Goal: Information Seeking & Learning: Learn about a topic

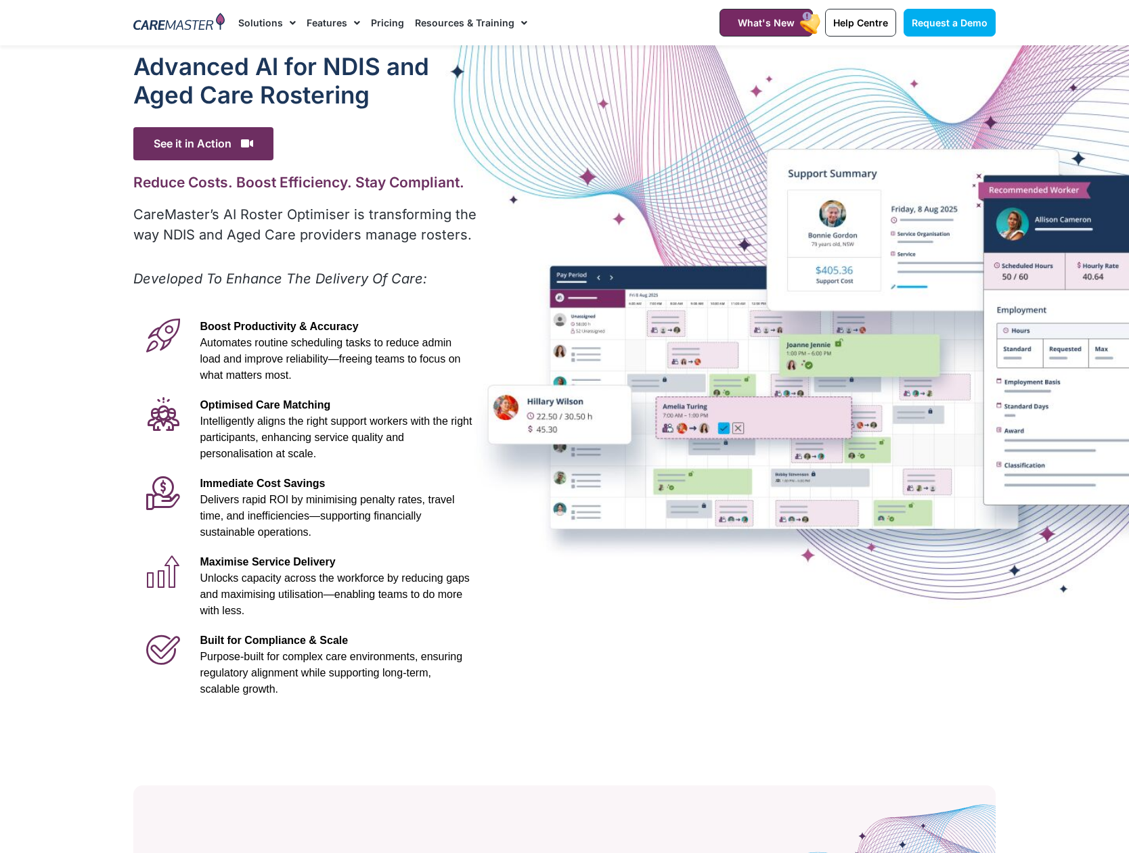
click at [183, 22] on img at bounding box center [178, 23] width 91 height 20
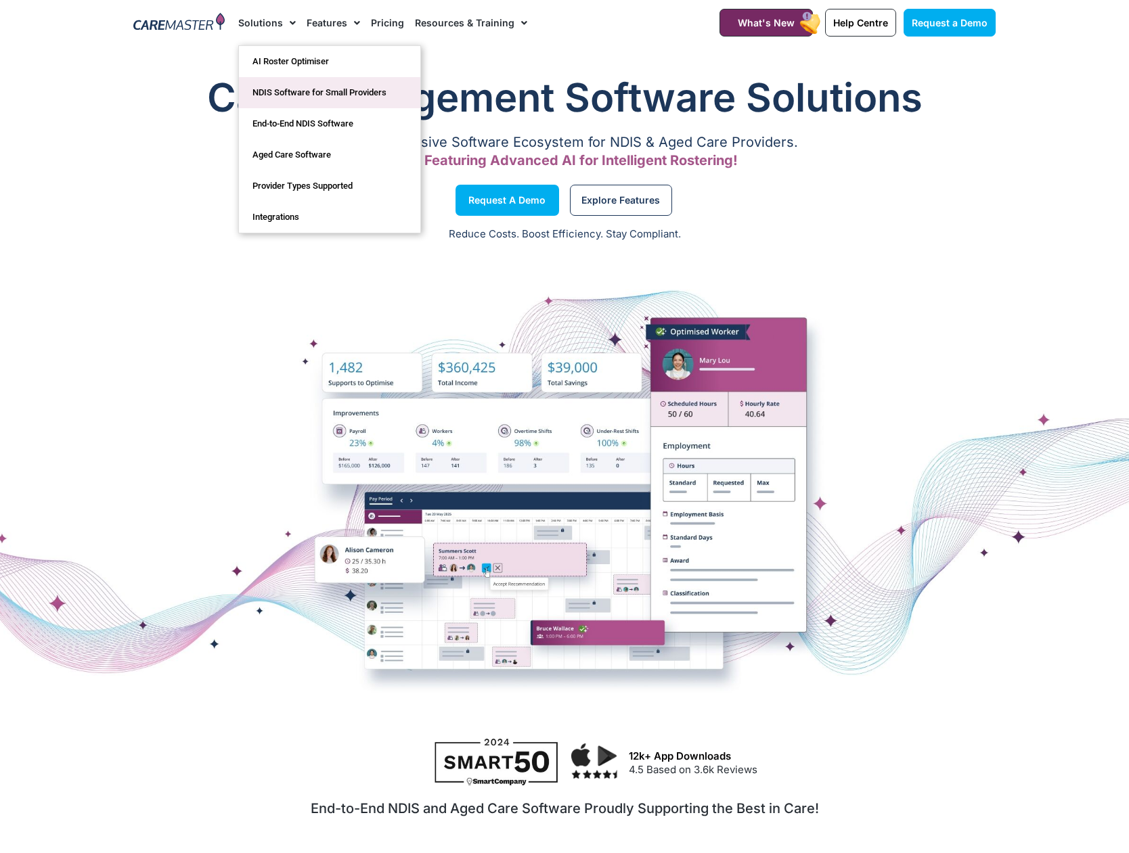
click at [290, 91] on link "NDIS Software for Small Providers" at bounding box center [329, 92] width 181 height 31
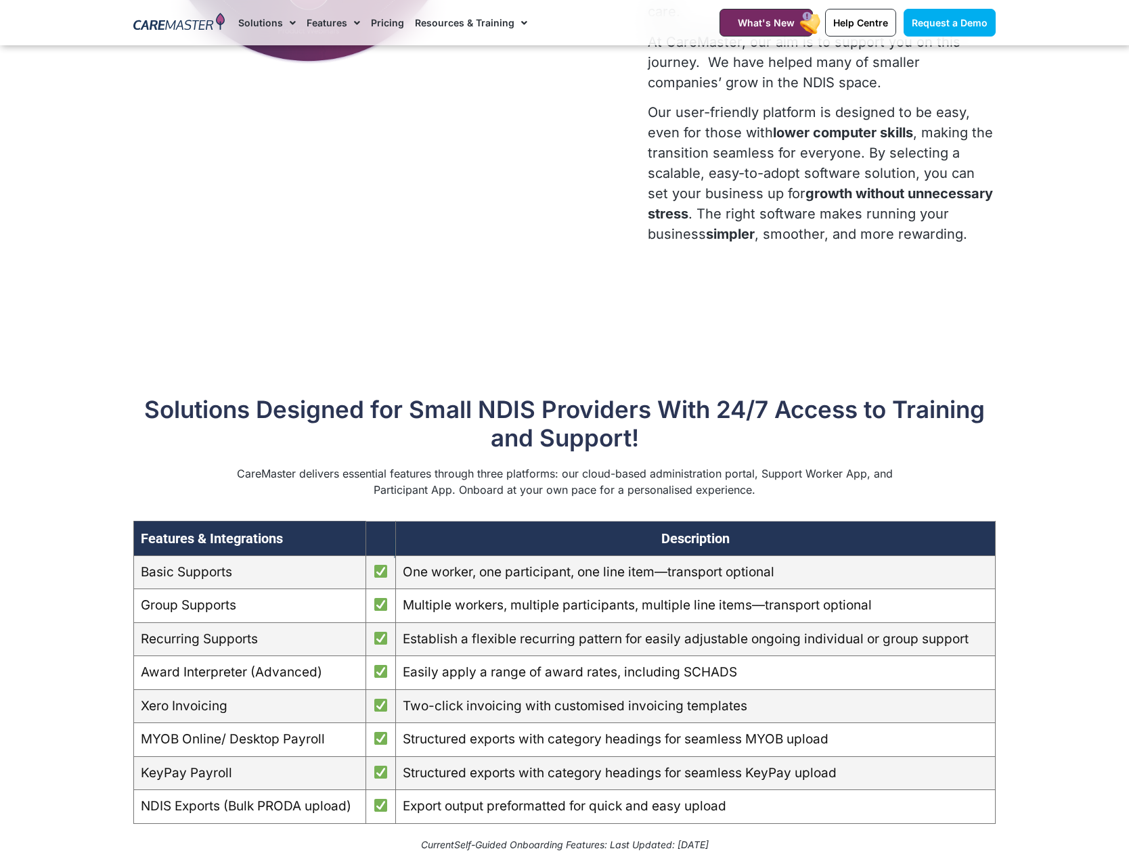
scroll to position [812, 0]
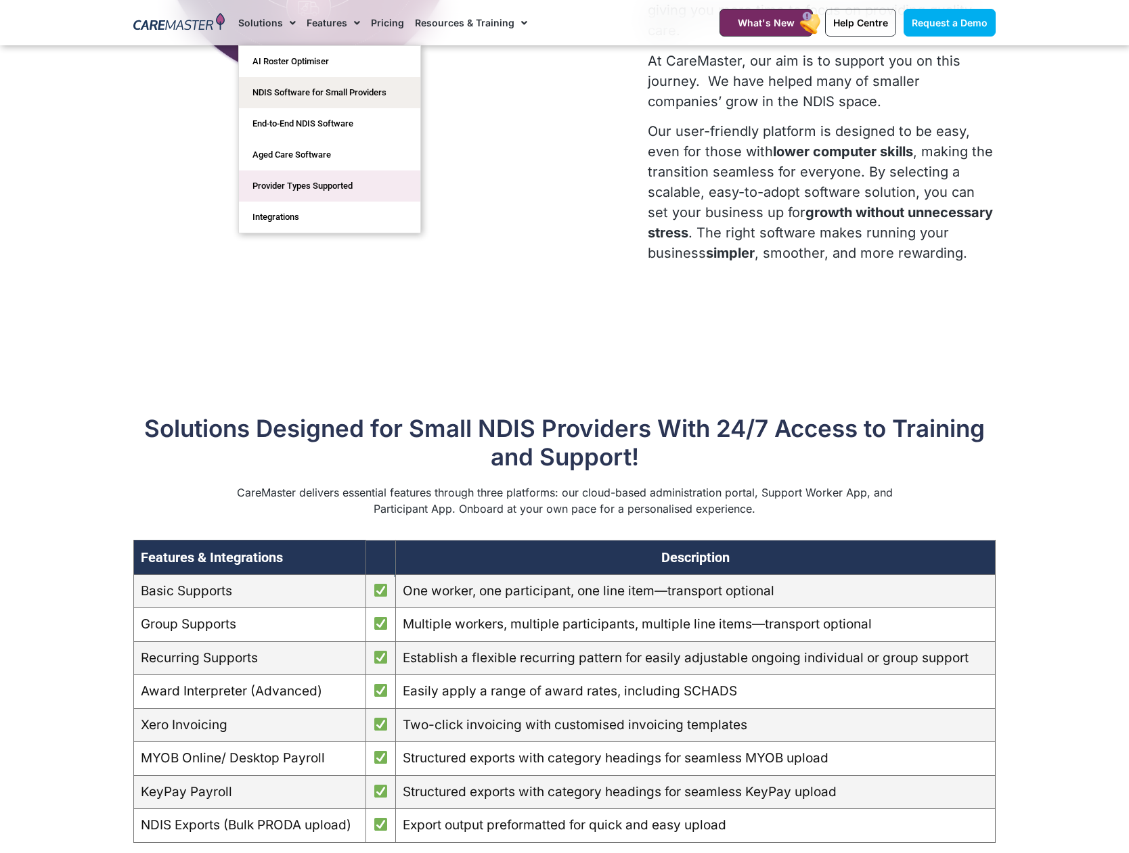
click at [330, 180] on link "Provider Types Supported" at bounding box center [329, 186] width 181 height 31
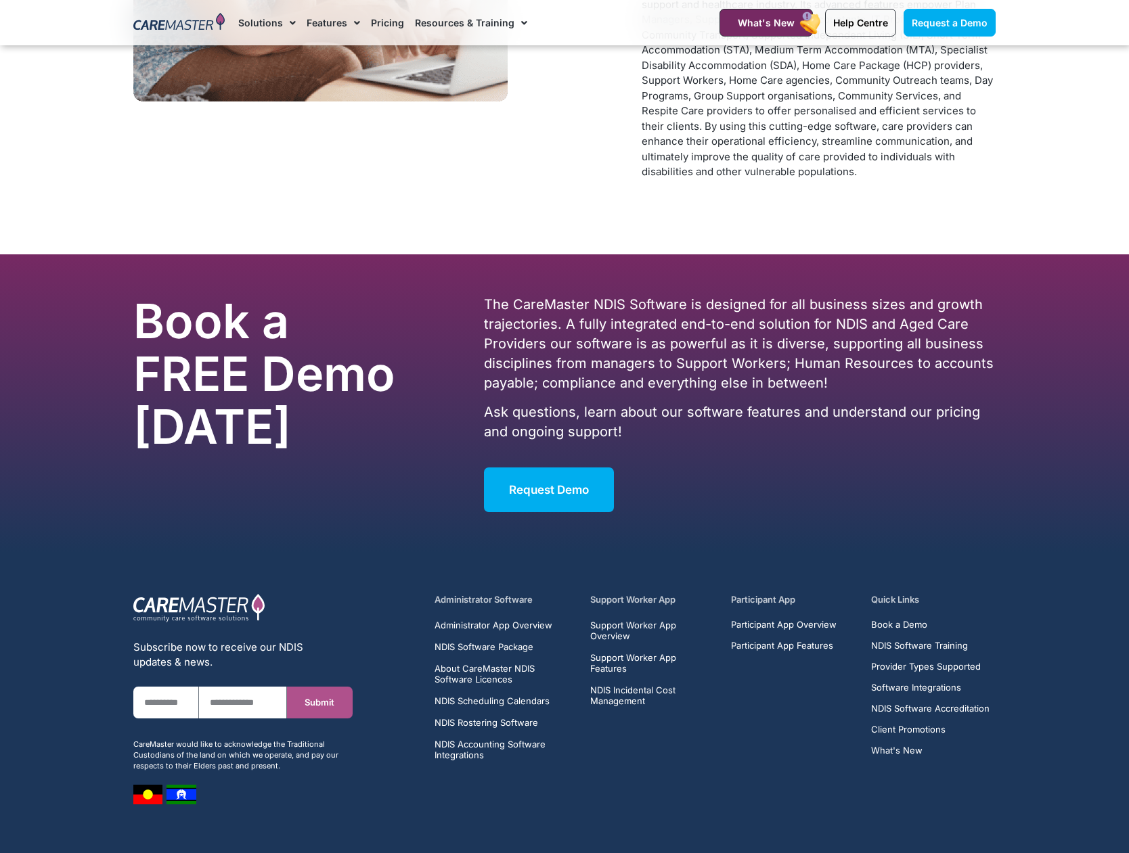
scroll to position [6631, 0]
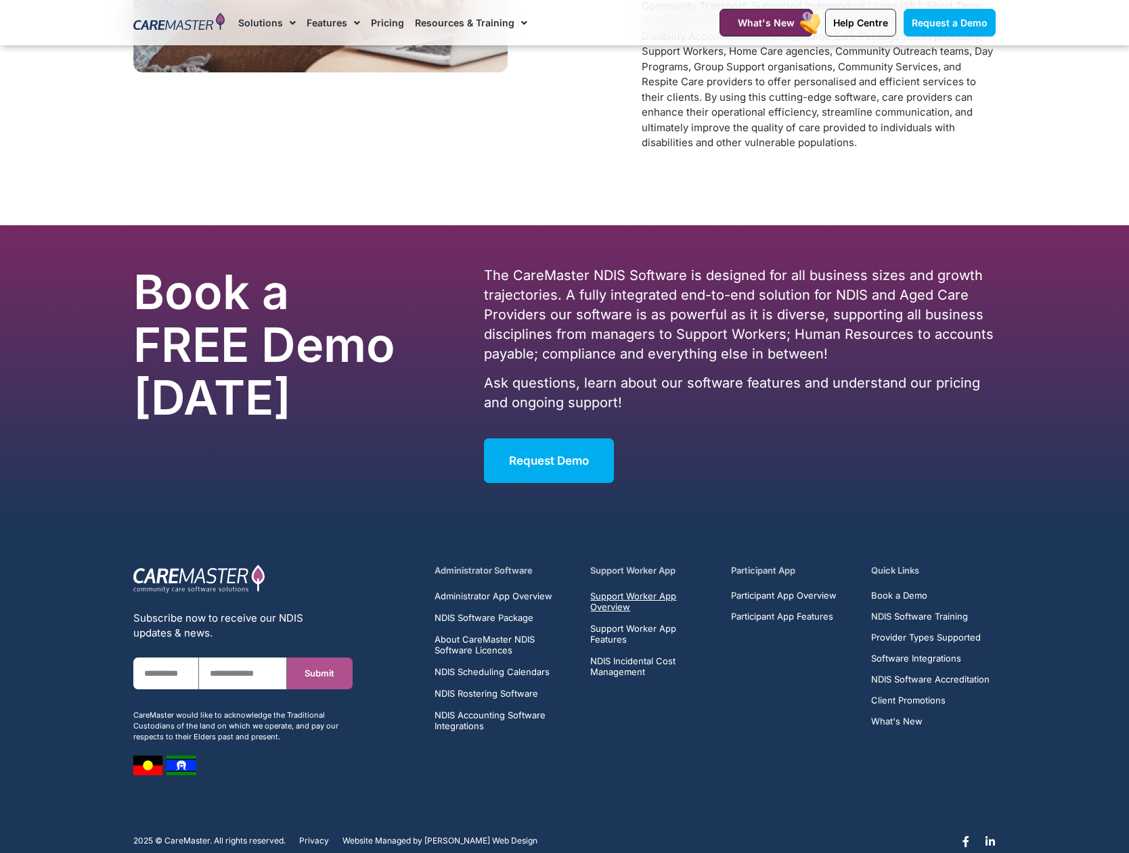
click at [600, 595] on span "Support Worker App Overview" at bounding box center [652, 602] width 125 height 22
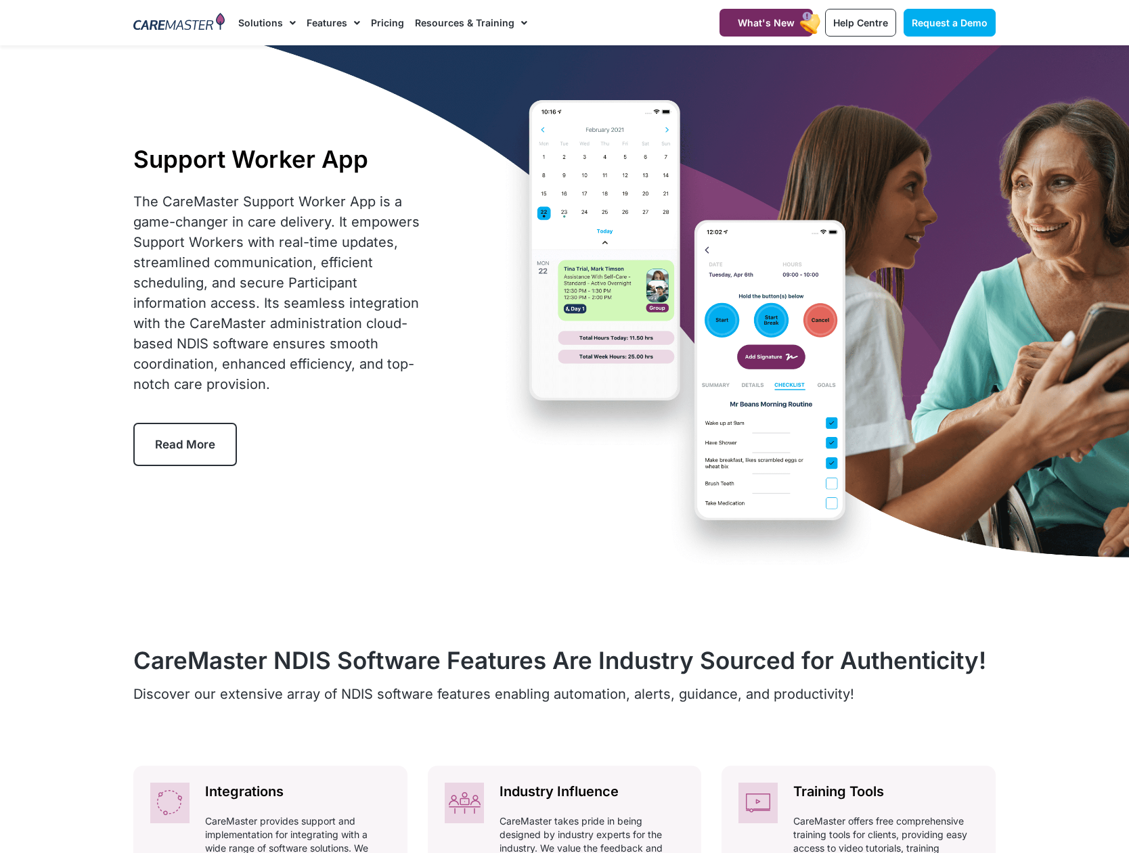
click at [176, 447] on span "Read More" at bounding box center [185, 445] width 60 height 14
click at [782, 21] on span "What's New" at bounding box center [766, 23] width 57 height 12
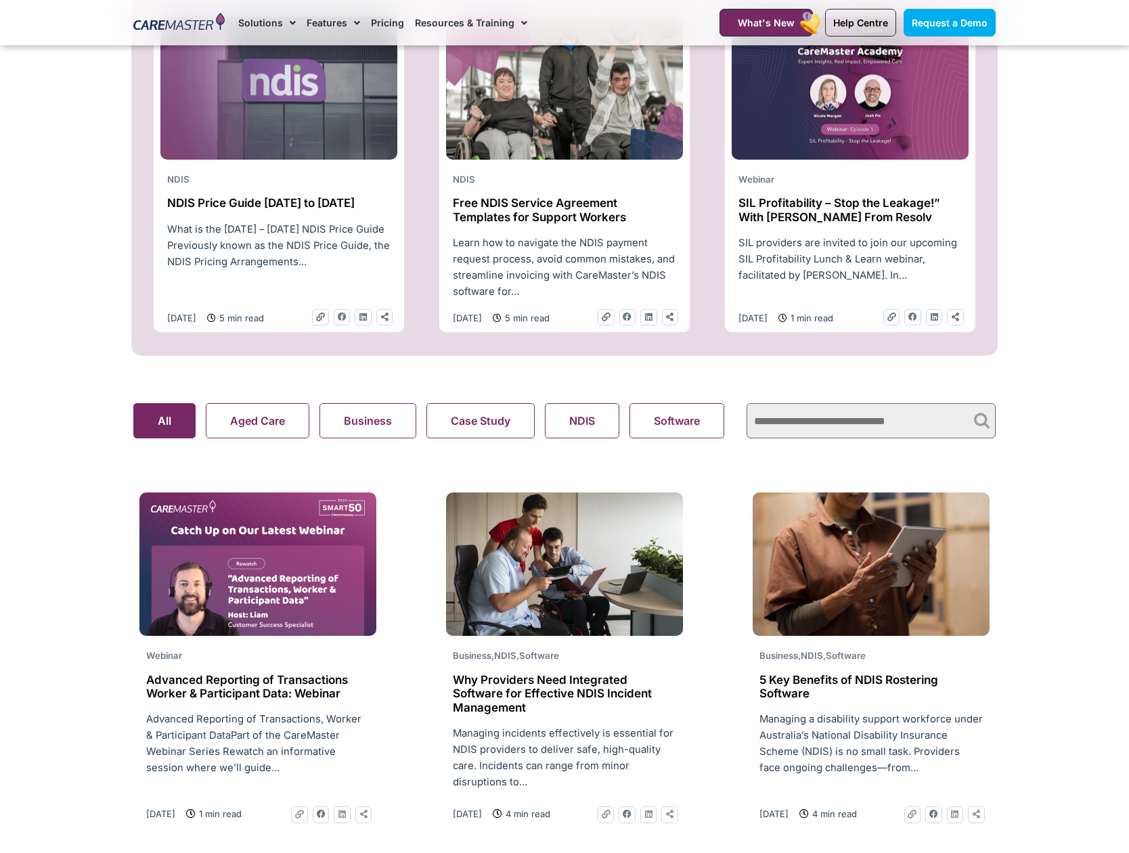
scroll to position [744, 0]
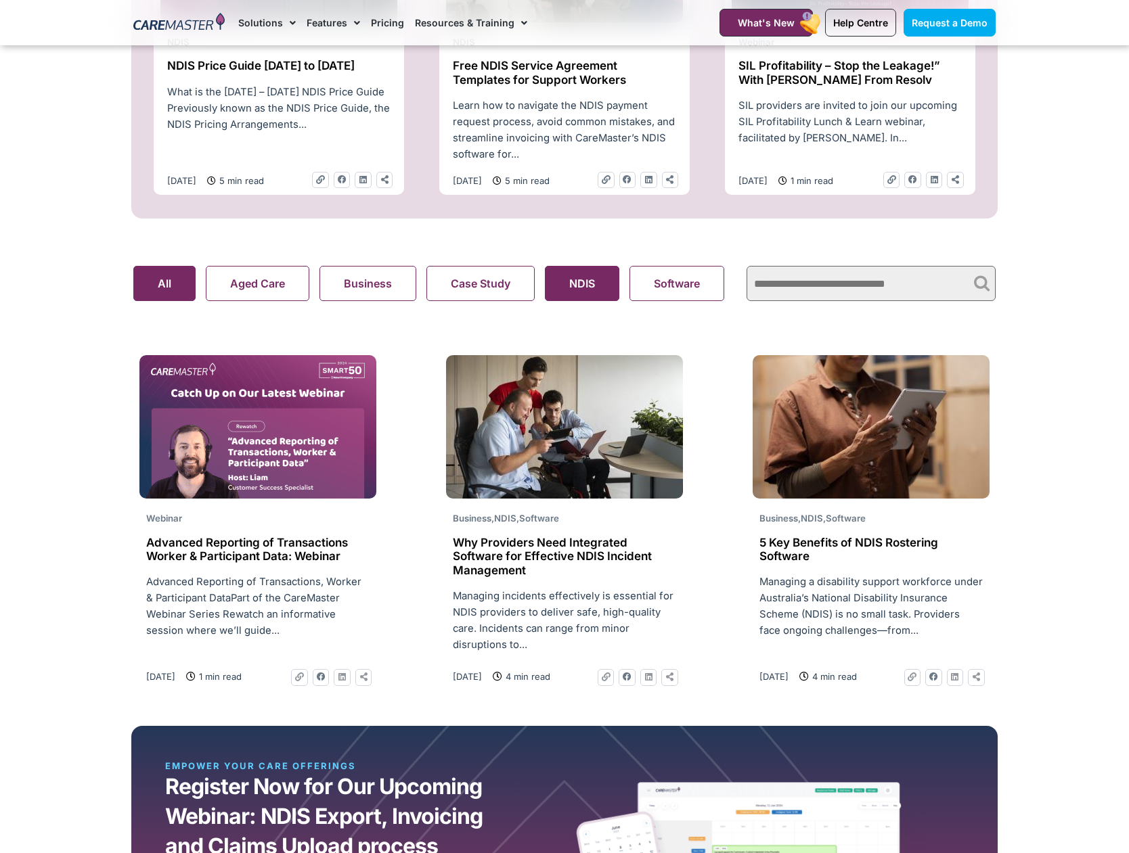
click at [586, 289] on button "NDIS" at bounding box center [582, 283] width 74 height 35
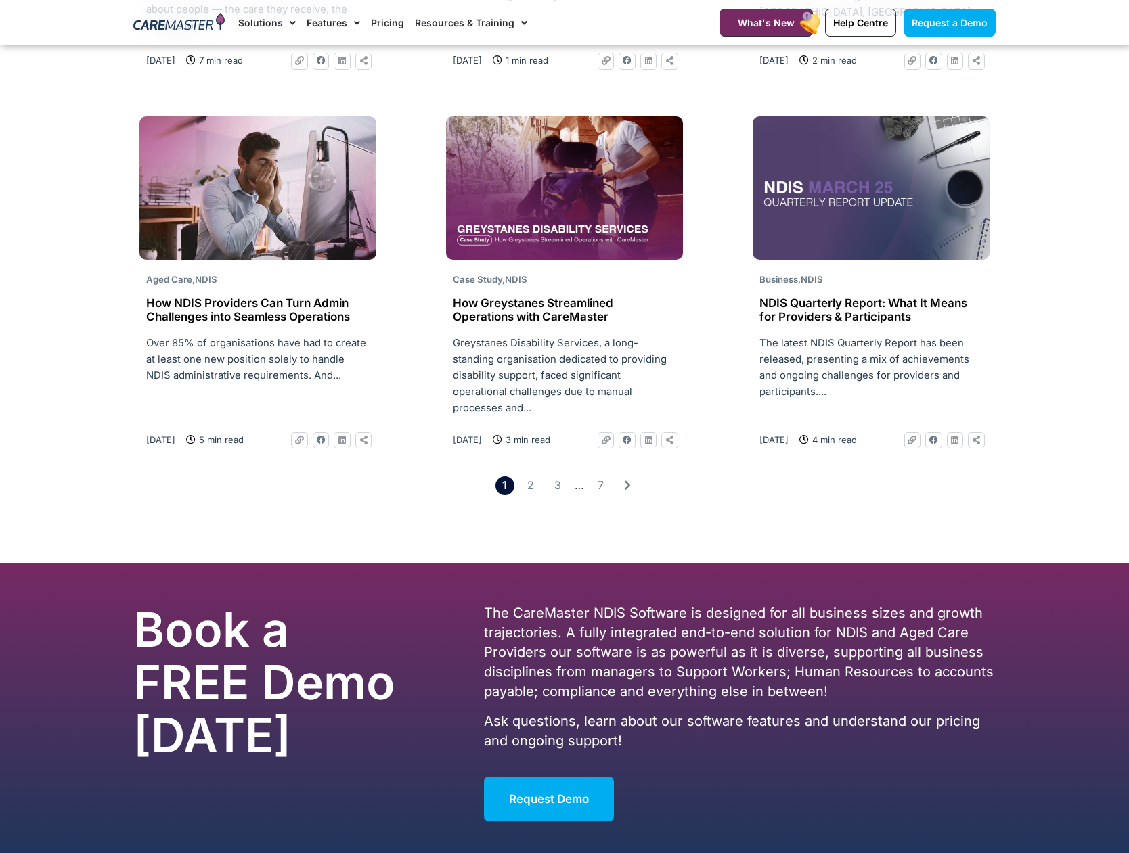
scroll to position [1827, 0]
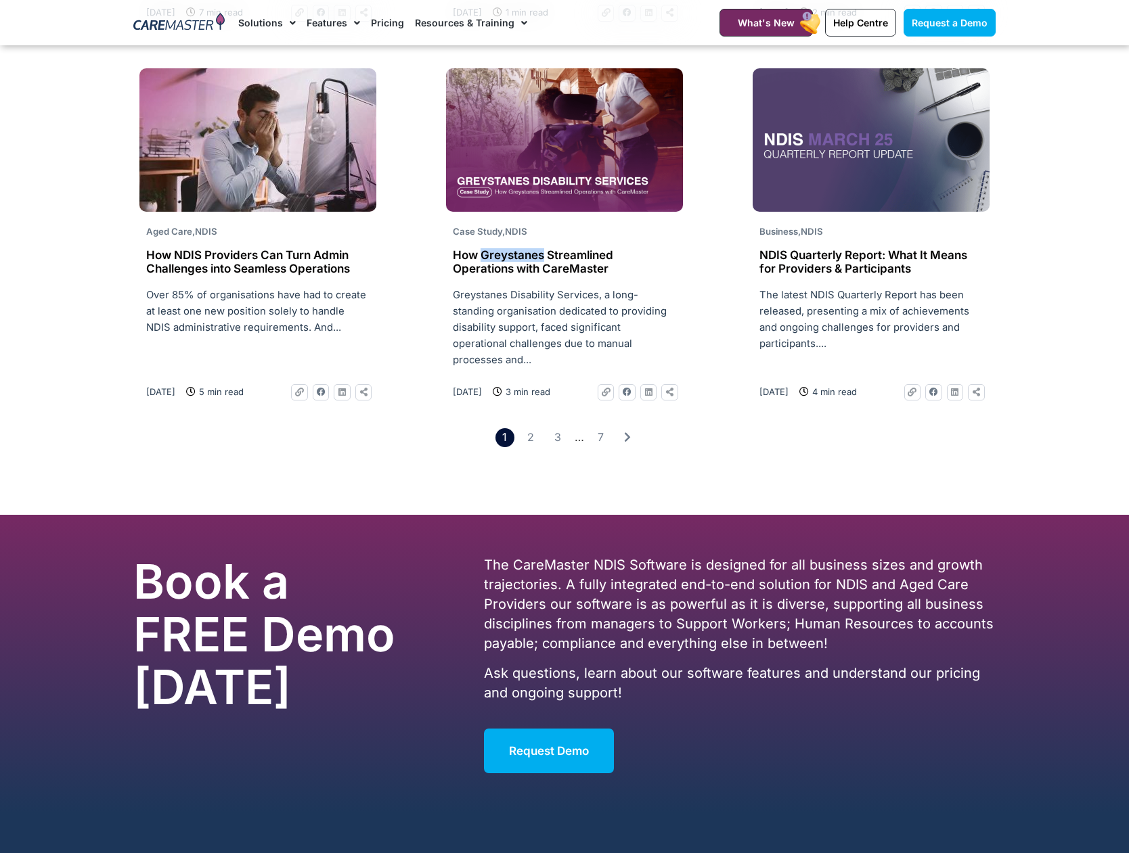
drag, startPoint x: 481, startPoint y: 498, endPoint x: 544, endPoint y: 501, distance: 63.0
click at [544, 276] on h2 "How Greystanes Streamlined Operations with CareMaster" at bounding box center [564, 262] width 223 height 28
copy h2 "Greystanes"
